Goal: Task Accomplishment & Management: Manage account settings

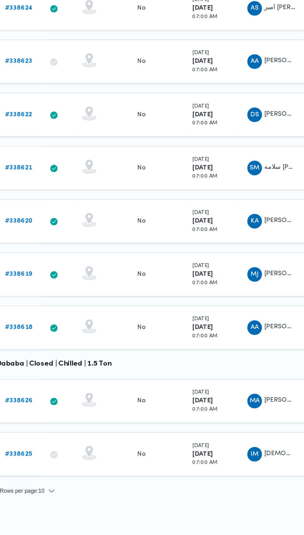
click at [100, 285] on b "# 338620" at bounding box center [96, 287] width 19 height 4
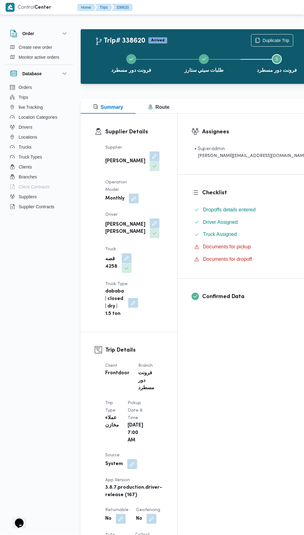
click at [132, 253] on button "button" at bounding box center [127, 258] width 10 height 10
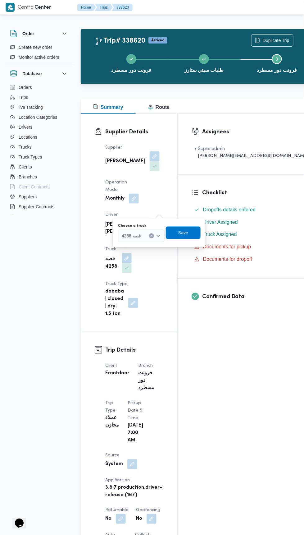
click at [144, 236] on input "Choose a truck" at bounding box center [144, 235] width 1 height 7
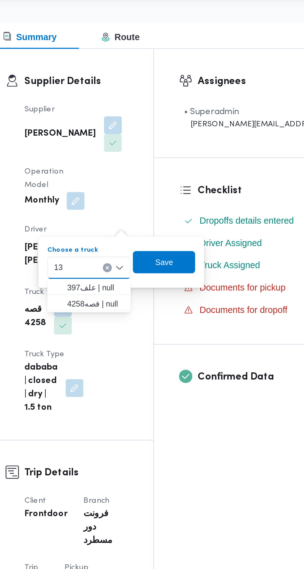
type input "132"
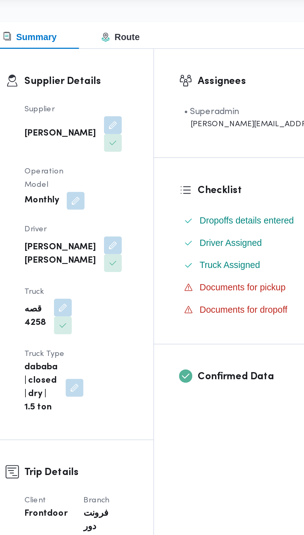
click at [167, 182] on div "Supplier زياد محمد سيد عتريس Operation Model Monthly Driver خالد علي محمد فرج T…" at bounding box center [135, 231] width 66 height 182
